Goal: Navigation & Orientation: Find specific page/section

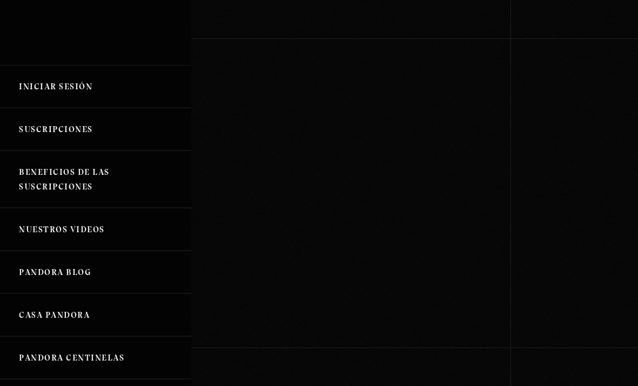
scroll to position [117, 0]
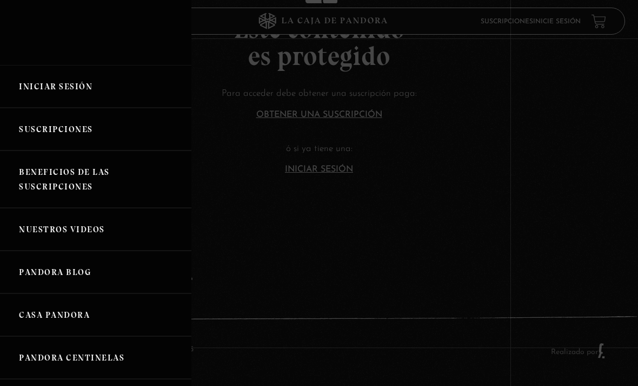
click at [88, 87] on link "Iniciar Sesión" at bounding box center [95, 86] width 191 height 43
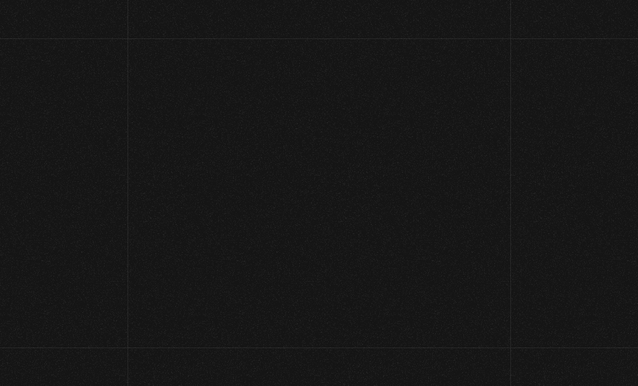
scroll to position [95, 0]
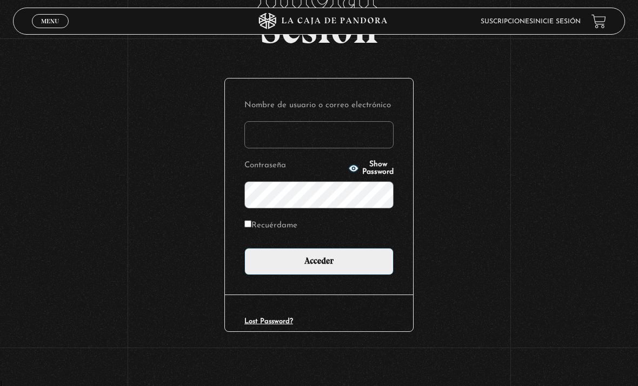
click at [298, 123] on input "Nombre de usuario o correo electrónico" at bounding box center [318, 134] width 149 height 27
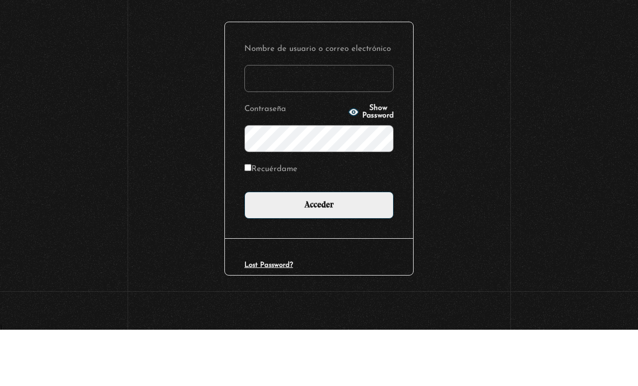
type input "[EMAIL_ADDRESS][DOMAIN_NAME]"
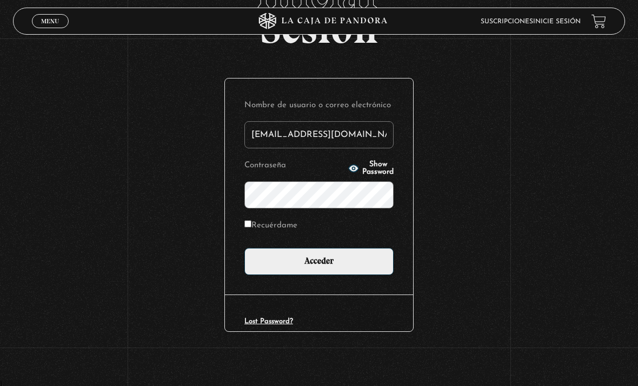
click at [351, 263] on input "Acceder" at bounding box center [318, 261] width 149 height 27
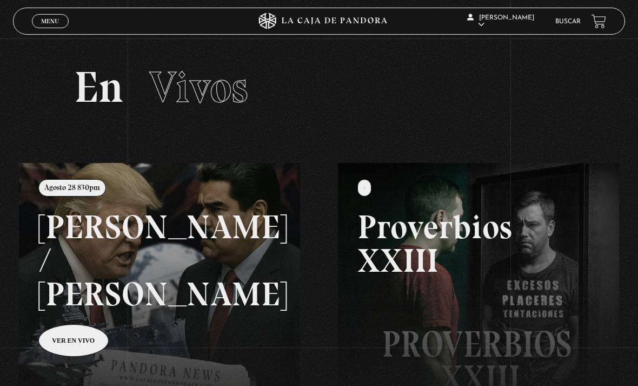
click at [41, 28] on link "Menu Cerrar" at bounding box center [50, 21] width 37 height 14
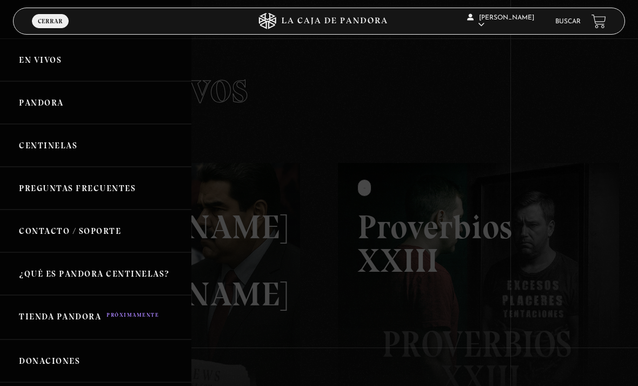
click at [48, 104] on link "Pandora" at bounding box center [95, 102] width 191 height 43
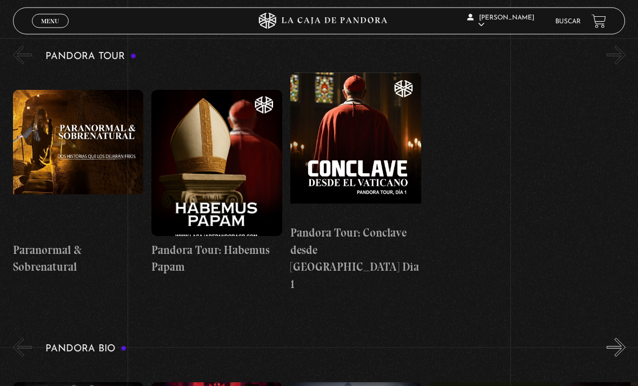
scroll to position [1247, 0]
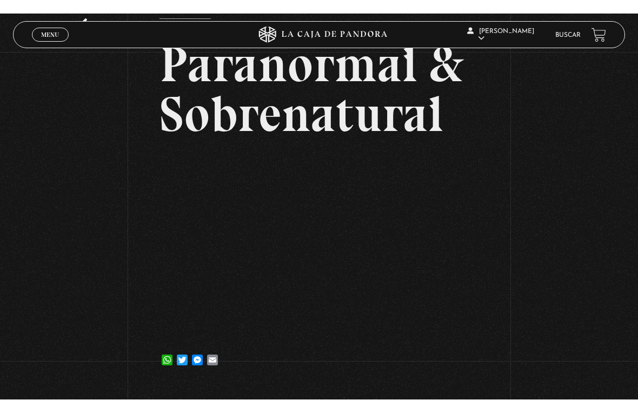
scroll to position [13, 0]
